Goal: Task Accomplishment & Management: Complete application form

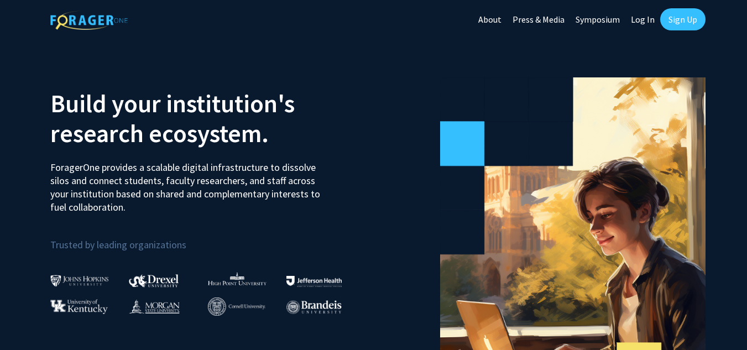
click at [681, 18] on link "Sign Up" at bounding box center [682, 19] width 45 height 22
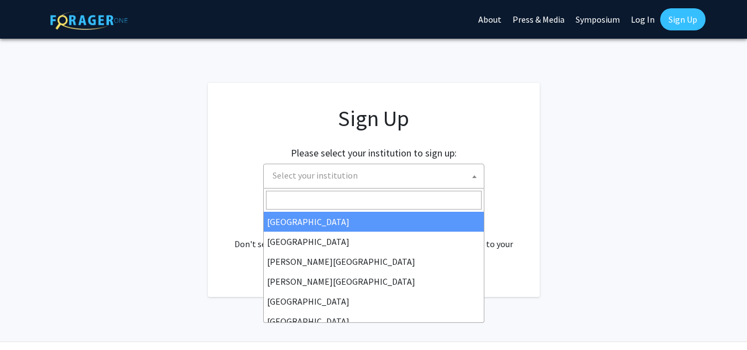
click at [441, 172] on span "Select your institution" at bounding box center [376, 175] width 216 height 23
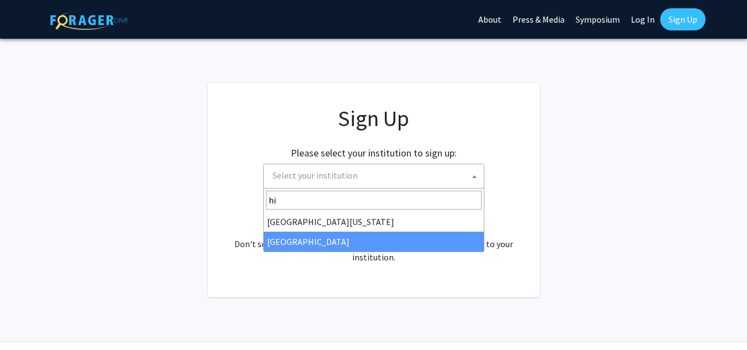
type input "hi"
select select "2"
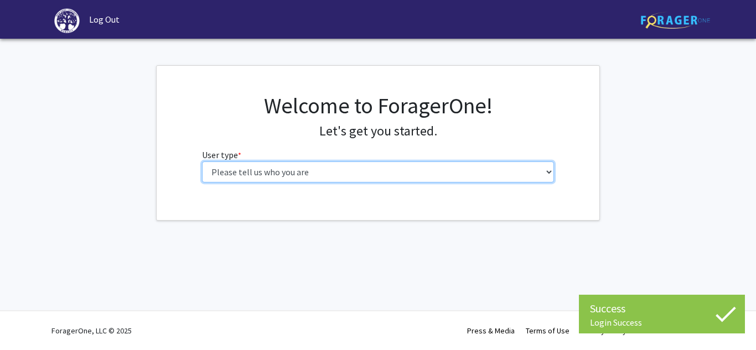
click at [449, 178] on select "Please tell us who you are Undergraduate Student Master's Student Doctoral Cand…" at bounding box center [378, 172] width 352 height 21
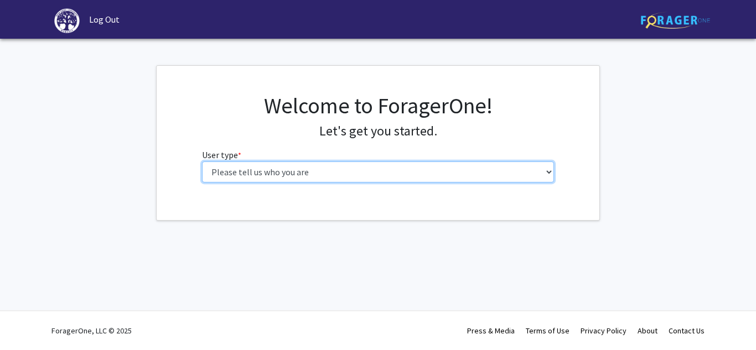
select select "1: undergrad"
click at [202, 162] on select "Please tell us who you are Undergraduate Student Master's Student Doctoral Cand…" at bounding box center [378, 172] width 352 height 21
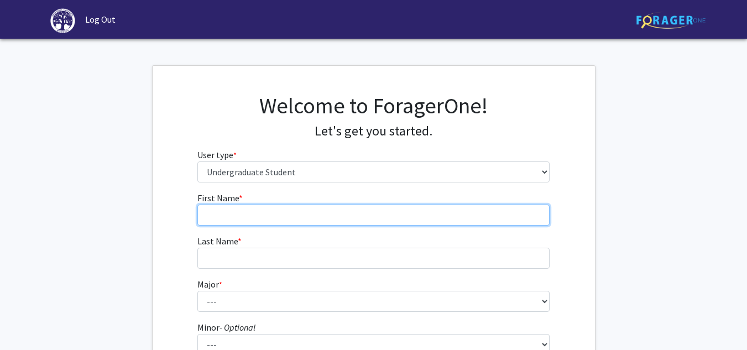
click at [421, 218] on input "First Name * required" at bounding box center [373, 215] width 352 height 21
type input "Faith"
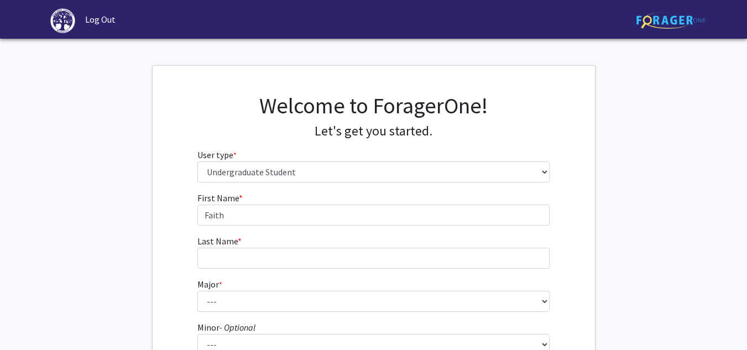
click at [395, 270] on form "First Name * required Faith Last Name * required Major * required --- Accountin…" at bounding box center [373, 326] width 352 height 270
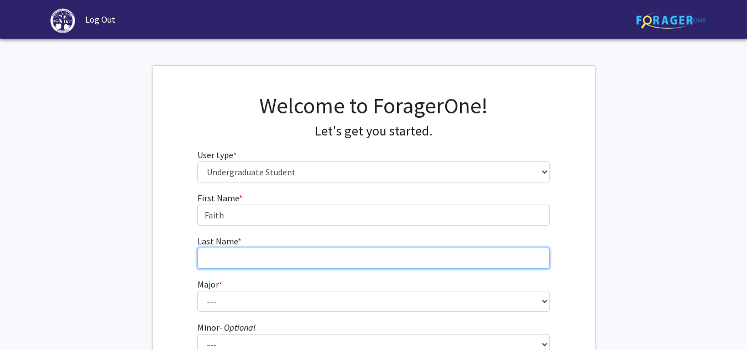
click at [393, 261] on input "Last Name * required" at bounding box center [373, 258] width 352 height 21
type input "[PERSON_NAME]"
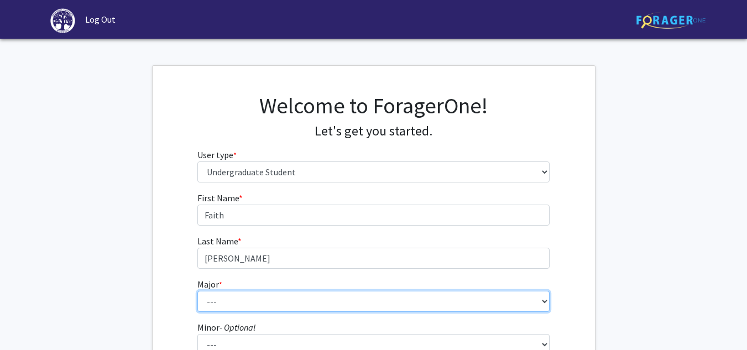
click at [347, 301] on select "--- Accounting Actuarial Science Advertising, Public Relations, and Strategic C…" at bounding box center [373, 301] width 352 height 21
click at [197, 291] on select "--- Accounting Actuarial Science Advertising, Public Relations, and Strategic C…" at bounding box center [373, 301] width 352 height 21
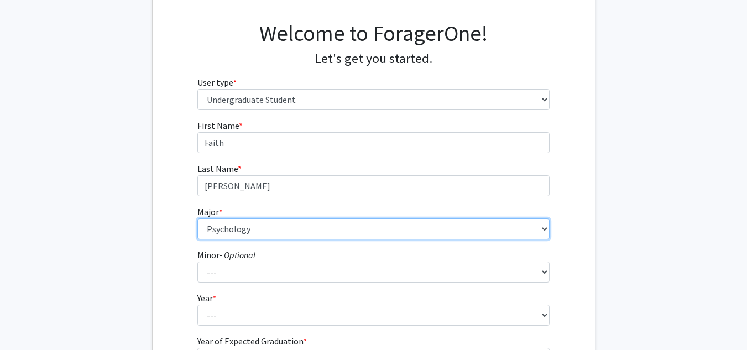
scroll to position [73, 0]
click at [330, 231] on select "--- Accounting Actuarial Science Advertising, Public Relations, and Strategic C…" at bounding box center [373, 228] width 352 height 21
click at [197, 218] on select "--- Accounting Actuarial Science Advertising, Public Relations, and Strategic C…" at bounding box center [373, 228] width 352 height 21
click at [271, 221] on select "--- Accounting Actuarial Science Advertising, Public Relations, and Strategic C…" at bounding box center [373, 228] width 352 height 21
click at [197, 218] on select "--- Accounting Actuarial Science Advertising, Public Relations, and Strategic C…" at bounding box center [373, 228] width 352 height 21
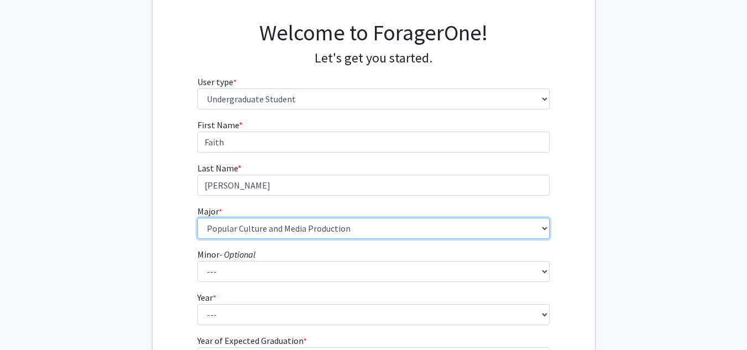
click at [269, 225] on select "--- Accounting Actuarial Science Advertising, Public Relations, and Strategic C…" at bounding box center [373, 228] width 352 height 21
select select "55: 204"
click at [197, 218] on select "--- Accounting Actuarial Science Advertising, Public Relations, and Strategic C…" at bounding box center [373, 228] width 352 height 21
click at [198, 228] on select "--- Accounting Actuarial Science Advertising, Public Relations, and Strategic C…" at bounding box center [373, 228] width 352 height 21
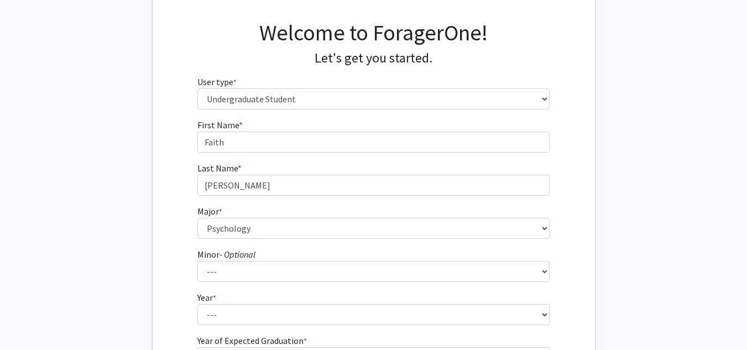
click at [178, 234] on div "First Name * required Faith Last Name * required Wagoner Major * required --- A…" at bounding box center [374, 258] width 443 height 281
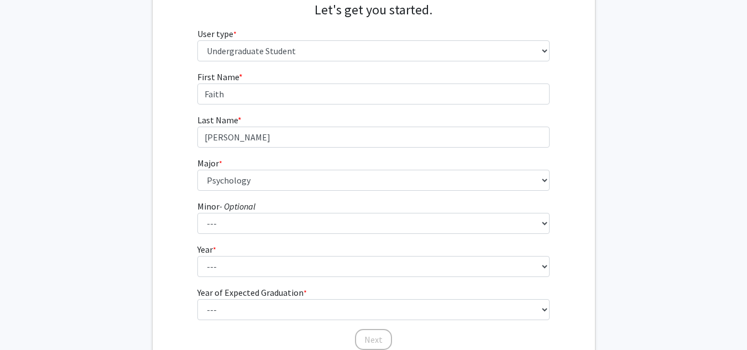
scroll to position [122, 0]
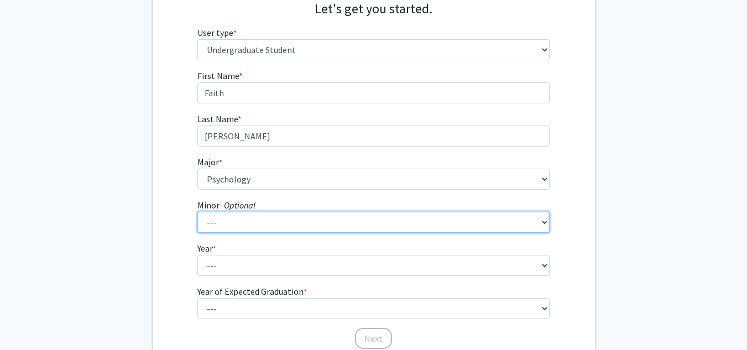
click at [214, 227] on select "--- Anthropology Chinese Civic Responsibility and Social Innovation Criminal Ju…" at bounding box center [373, 222] width 352 height 21
select select "14: 102"
click at [223, 226] on select "--- Anthropology Chinese Civic Responsibility and Social Innovation Criminal Ju…" at bounding box center [373, 222] width 352 height 21
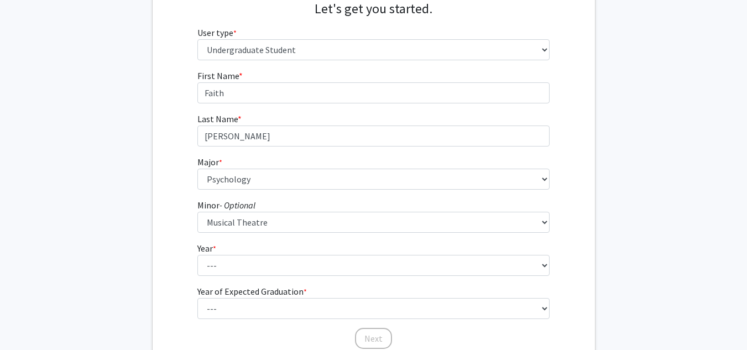
click at [228, 239] on form "First Name * required Faith Last Name * required Wagoner Major * required --- A…" at bounding box center [373, 204] width 352 height 270
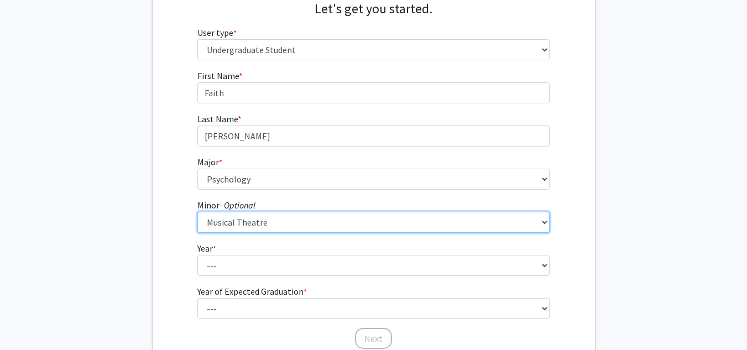
click at [228, 222] on select "--- Anthropology Chinese Civic Responsibility and Social Innovation Criminal Ju…" at bounding box center [373, 222] width 352 height 21
click at [220, 228] on select "--- Anthropology Chinese Civic Responsibility and Social Innovation Criminal Ju…" at bounding box center [373, 222] width 352 height 21
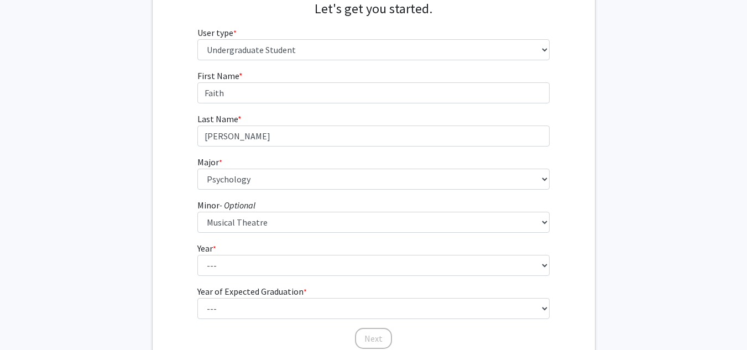
click at [181, 221] on div "First Name * required Faith Last Name * required Wagoner Major * required --- A…" at bounding box center [374, 209] width 443 height 281
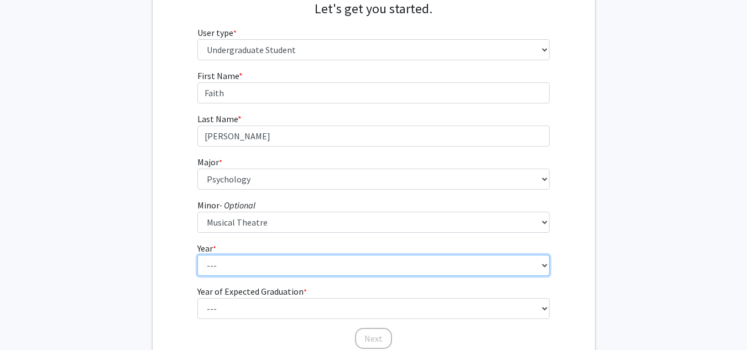
click at [224, 272] on select "--- First-year Sophomore Junior Senior Postbaccalaureate Certificate" at bounding box center [373, 265] width 352 height 21
select select "1: first-year"
click at [197, 255] on select "--- First-year Sophomore Junior Senior Postbaccalaureate Certificate" at bounding box center [373, 265] width 352 height 21
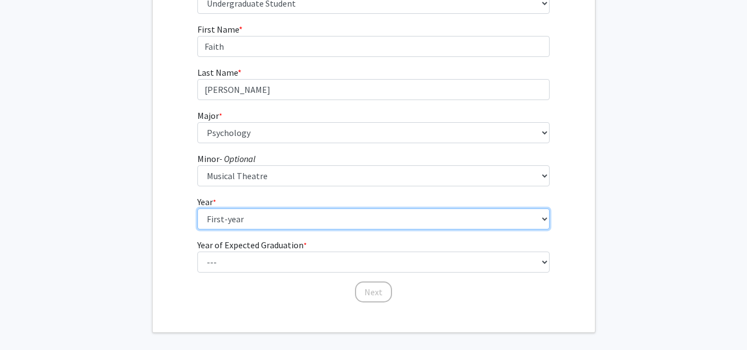
scroll to position [170, 0]
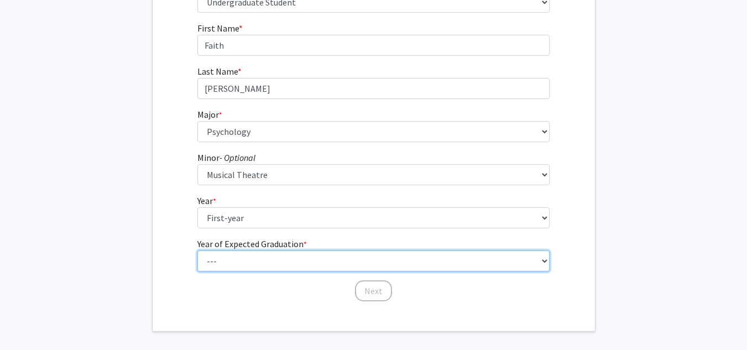
click at [233, 270] on select "--- 2025 2026 2027 2028 2029 2030 2031 2032 2033 2034" at bounding box center [373, 261] width 352 height 21
select select "5: 2029"
click at [197, 251] on select "--- 2025 2026 2027 2028 2029 2030 2031 2032 2033 2034" at bounding box center [373, 261] width 352 height 21
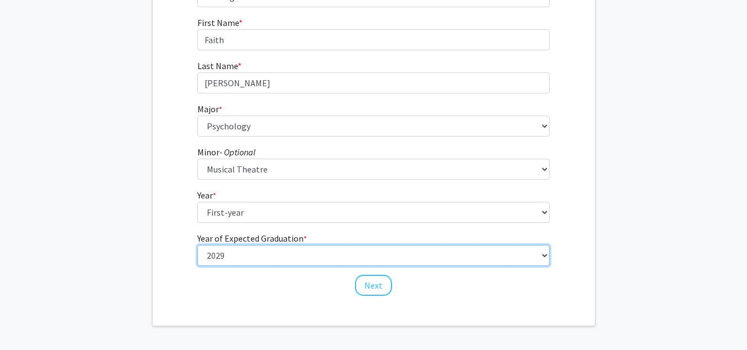
scroll to position [216, 0]
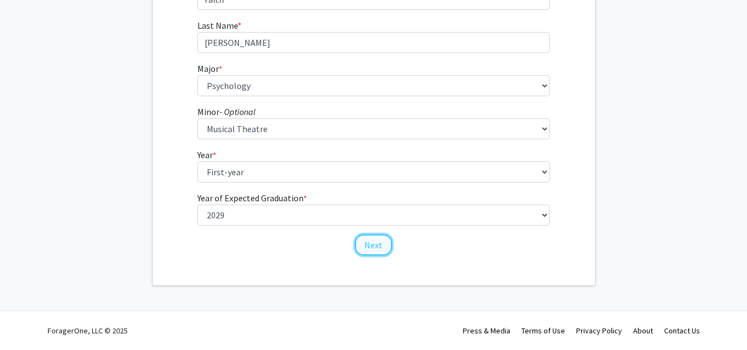
click at [372, 247] on button "Next" at bounding box center [373, 245] width 37 height 21
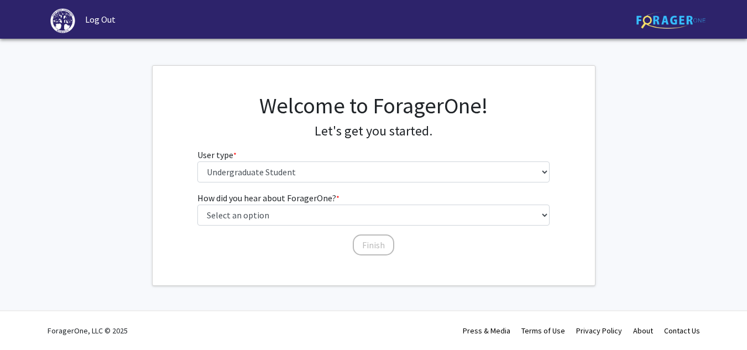
scroll to position [0, 0]
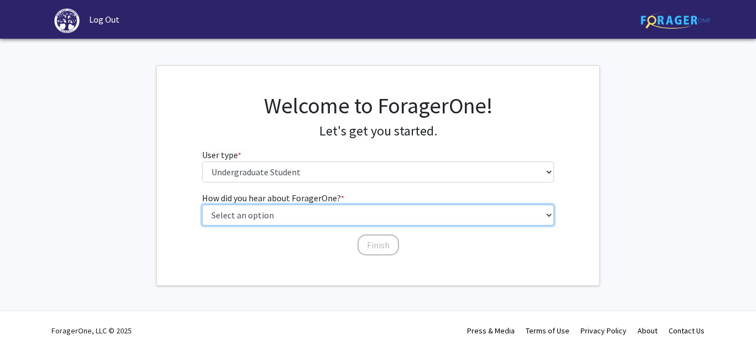
click at [320, 222] on select "Select an option Peer/student recommendation Faculty/staff recommendation Unive…" at bounding box center [378, 215] width 352 height 21
select select "2: faculty_recommendation"
click at [202, 205] on select "Select an option Peer/student recommendation Faculty/staff recommendation Unive…" at bounding box center [378, 215] width 352 height 21
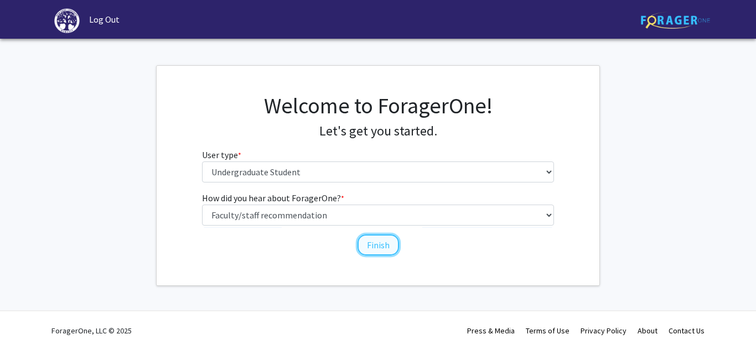
click at [367, 237] on button "Finish" at bounding box center [377, 245] width 41 height 21
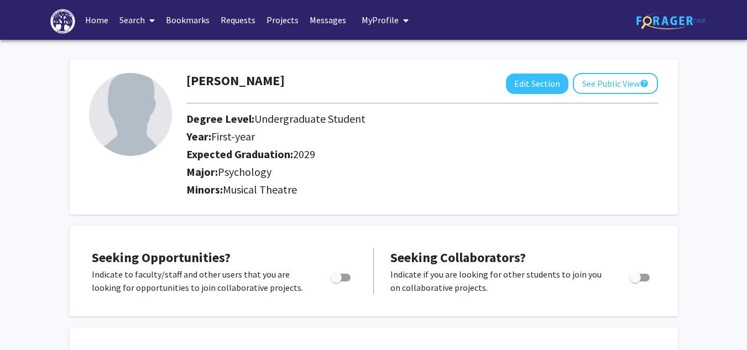
click at [122, 123] on img at bounding box center [130, 114] width 83 height 83
click at [83, 100] on div at bounding box center [130, 137] width 98 height 128
click at [535, 81] on button "Edit Section" at bounding box center [537, 84] width 63 height 20
select select "first-year"
select select "2029"
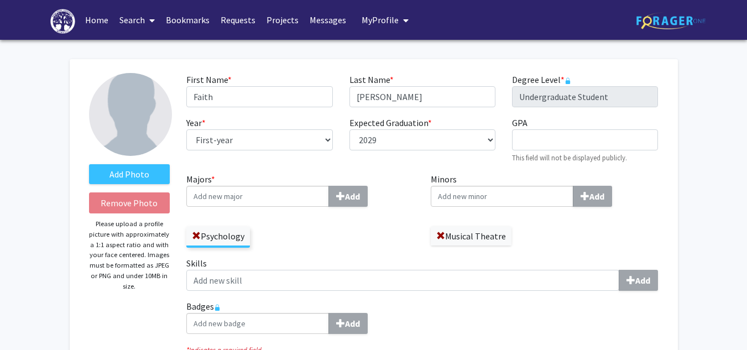
click at [286, 195] on input "Majors * Add" at bounding box center [257, 196] width 143 height 21
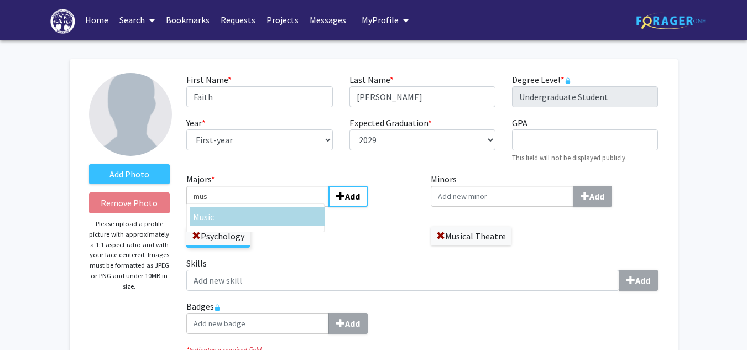
type input "mus"
click at [293, 218] on div "Mus ic" at bounding box center [257, 216] width 129 height 13
click at [293, 207] on input "mus" at bounding box center [257, 196] width 143 height 21
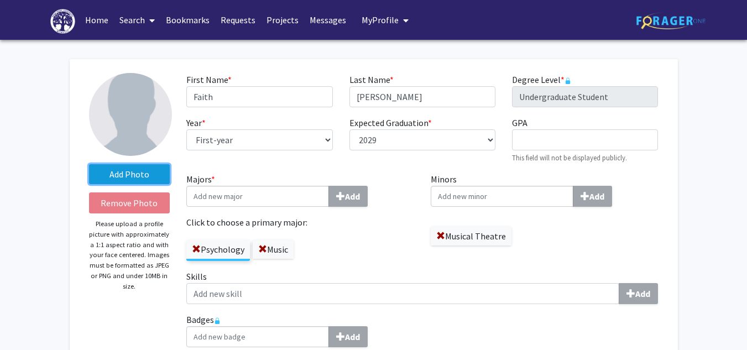
click at [152, 171] on label "Add Photo" at bounding box center [129, 174] width 81 height 20
click at [0, 0] on input "Add Photo" at bounding box center [0, 0] width 0 height 0
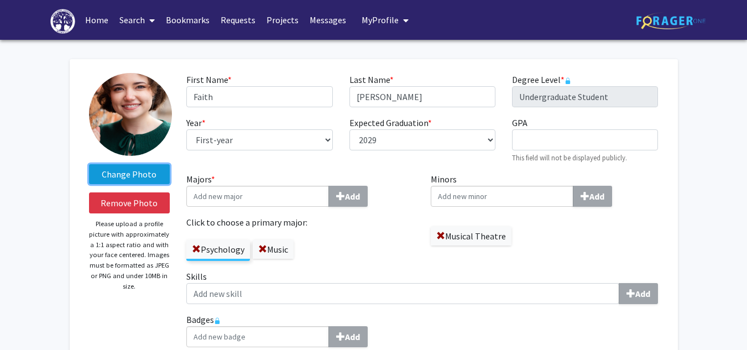
click at [138, 177] on label "Change Photo" at bounding box center [129, 174] width 81 height 20
click at [0, 0] on input "Change Photo" at bounding box center [0, 0] width 0 height 0
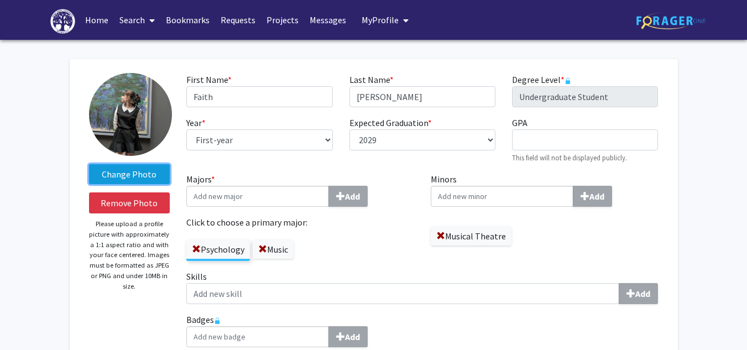
click at [136, 169] on label "Change Photo" at bounding box center [129, 174] width 81 height 20
click at [0, 0] on input "Change Photo" at bounding box center [0, 0] width 0 height 0
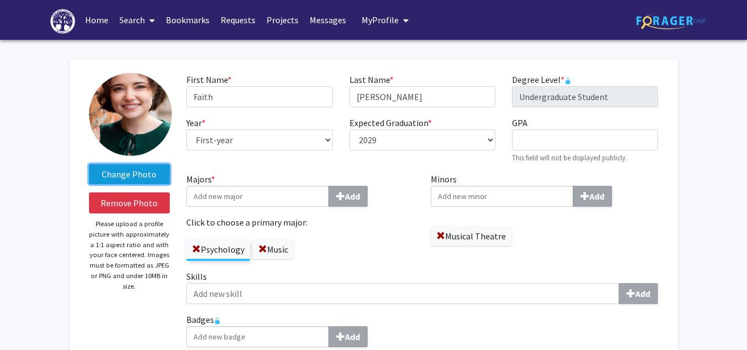
click at [129, 181] on label "Change Photo" at bounding box center [129, 174] width 81 height 20
click at [0, 0] on input "Change Photo" at bounding box center [0, 0] width 0 height 0
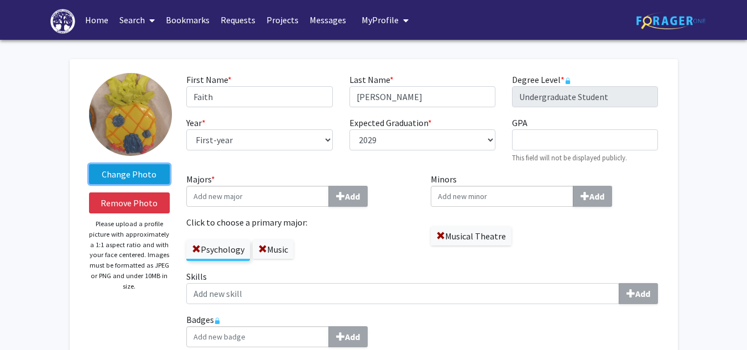
click at [136, 169] on label "Change Photo" at bounding box center [129, 174] width 81 height 20
click at [0, 0] on input "Change Photo" at bounding box center [0, 0] width 0 height 0
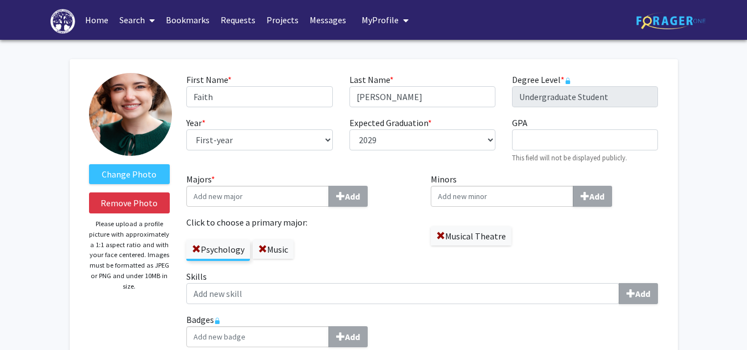
select select "first-year"
select select "2029"
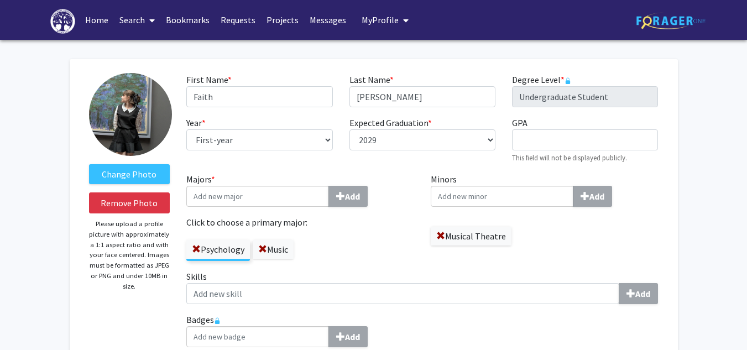
click at [84, 144] on div "Change Photo Remove Photo Please upload a profile picture with approximately a …" at bounding box center [130, 237] width 98 height 328
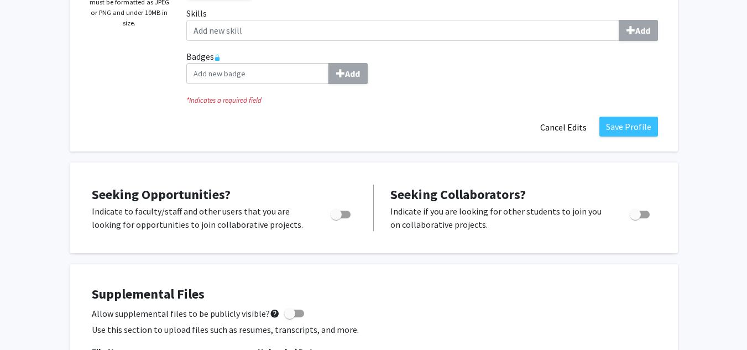
scroll to position [272, 0]
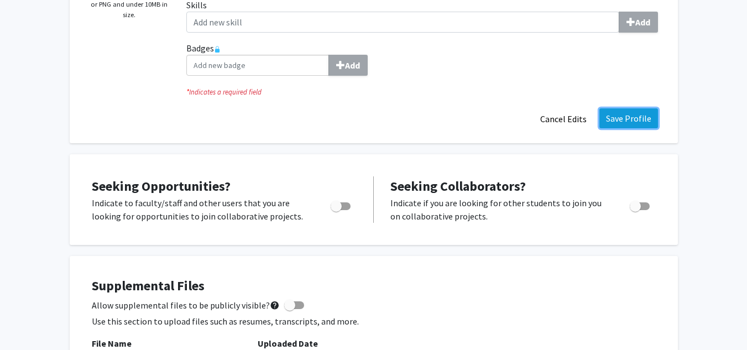
click at [622, 118] on button "Save Profile" at bounding box center [629, 118] width 59 height 20
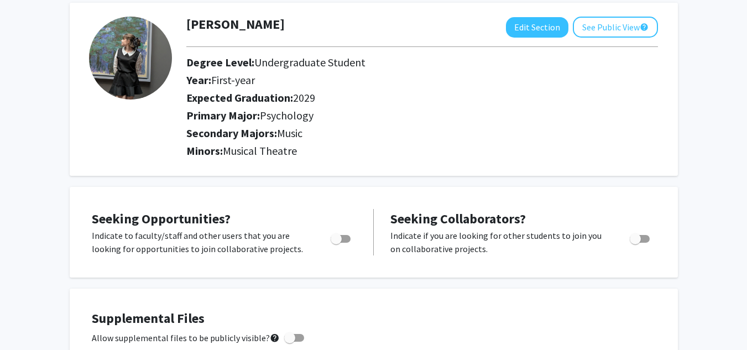
scroll to position [0, 0]
